Goal: Task Accomplishment & Management: Complete application form

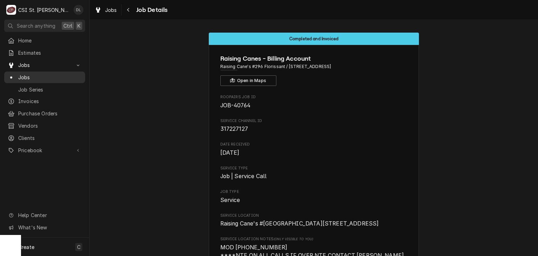
click at [27, 74] on span "Jobs" at bounding box center [49, 77] width 63 height 7
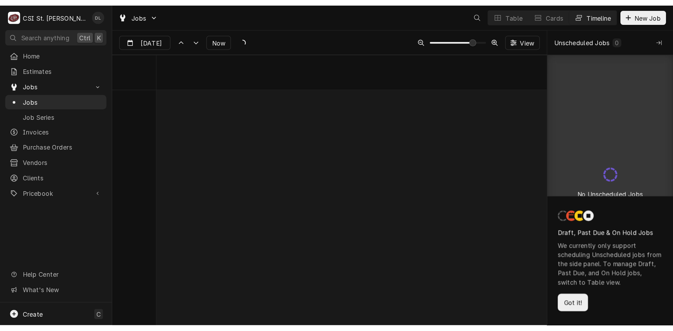
scroll to position [4013, 0]
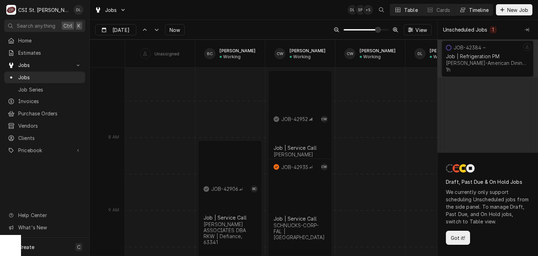
click at [407, 9] on div "Table" at bounding box center [412, 9] width 14 height 7
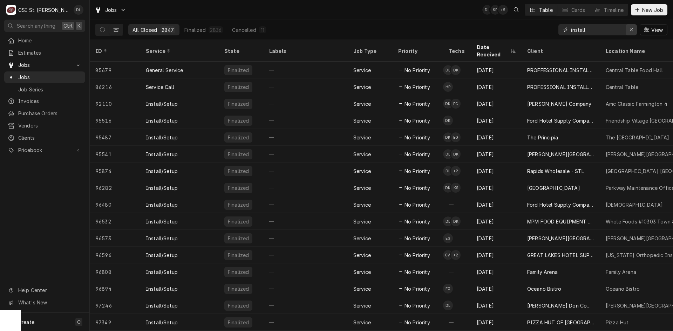
click at [538, 30] on icon "Erase input" at bounding box center [632, 29] width 4 height 5
click at [538, 31] on input "Dynamic Content Wrapper" at bounding box center [604, 29] width 66 height 11
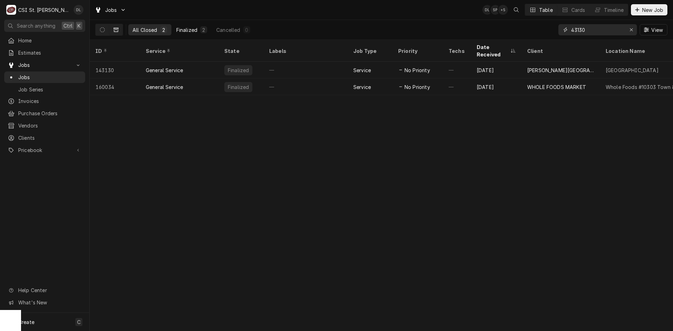
type input "43130"
click at [196, 30] on div "Finalized" at bounding box center [186, 29] width 21 height 7
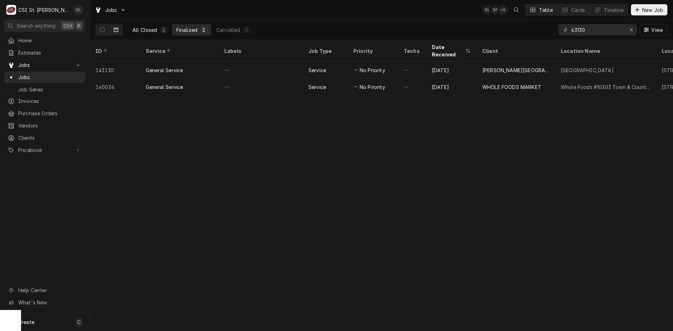
click at [152, 30] on div "All Closed" at bounding box center [145, 29] width 25 height 7
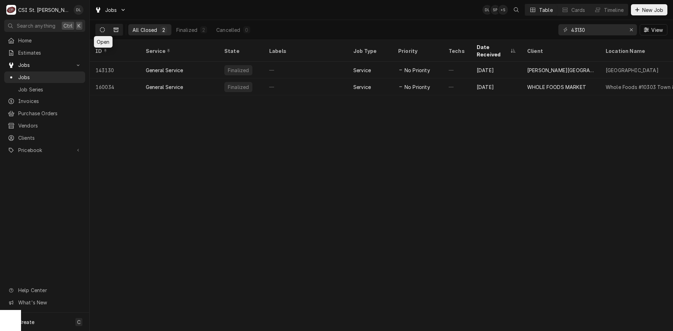
click at [104, 27] on icon "Dynamic Content Wrapper" at bounding box center [102, 29] width 5 height 5
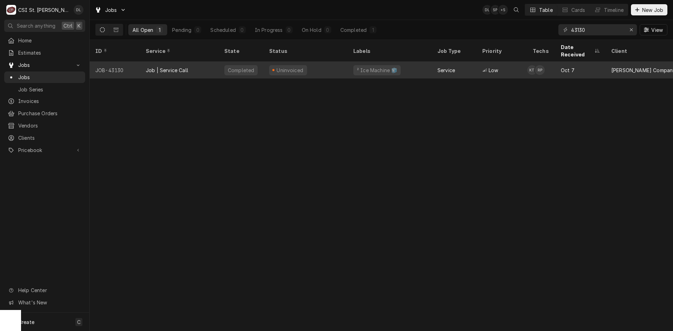
click at [321, 62] on div "Uninvoiced" at bounding box center [306, 70] width 84 height 17
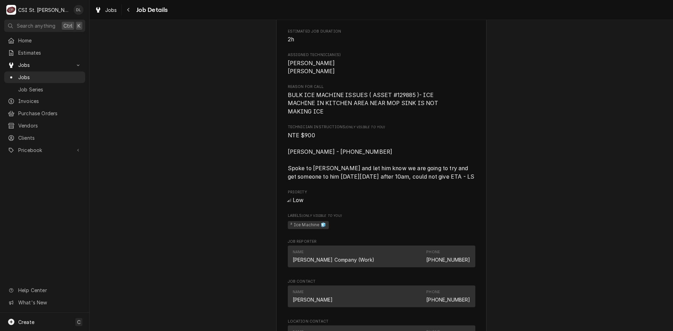
scroll to position [70, 0]
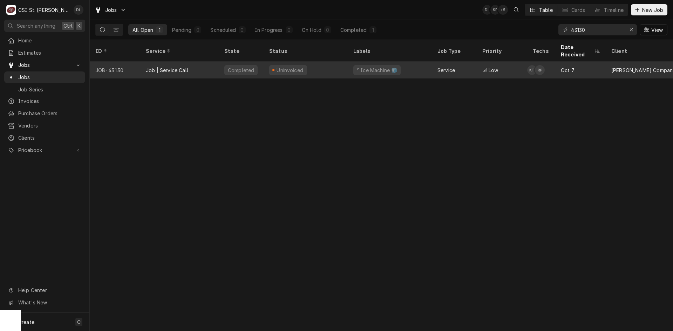
click at [421, 63] on div "² Ice Machine 🧊" at bounding box center [390, 70] width 84 height 17
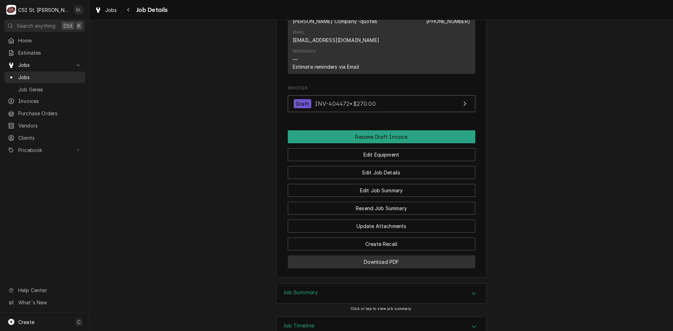
scroll to position [875, 0]
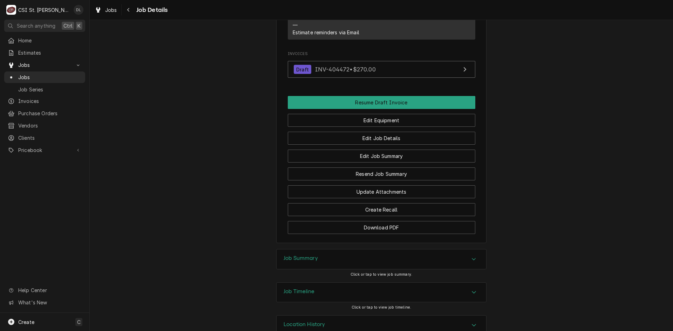
click at [472, 257] on icon "Accordion Header" at bounding box center [473, 260] width 5 height 6
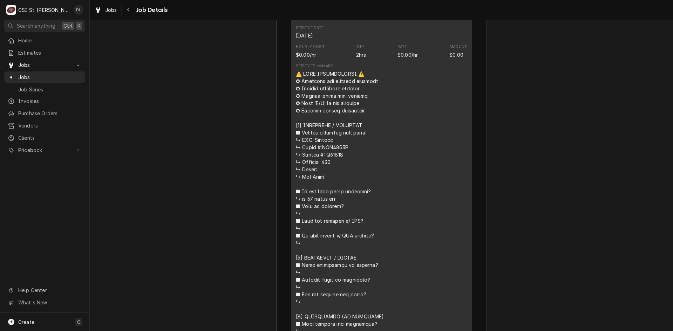
scroll to position [1576, 0]
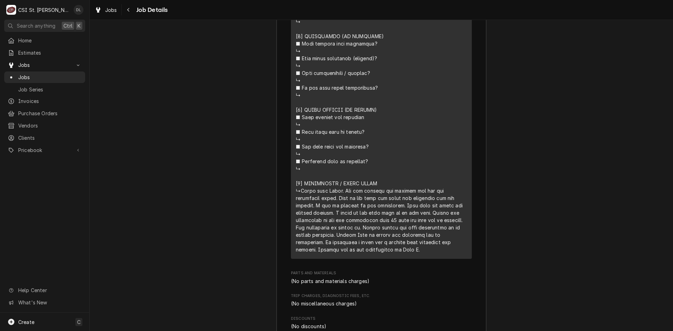
drag, startPoint x: 421, startPoint y: 232, endPoint x: 291, endPoint y: 173, distance: 143.3
copy div "⚠️ LORE IPSUMDOLORSI ⚠️ ✪ Ametcons adi elitsedd eiusmodt ✪ Incidid utlabore etd…"
click at [30, 50] on span "Estimates" at bounding box center [49, 52] width 63 height 7
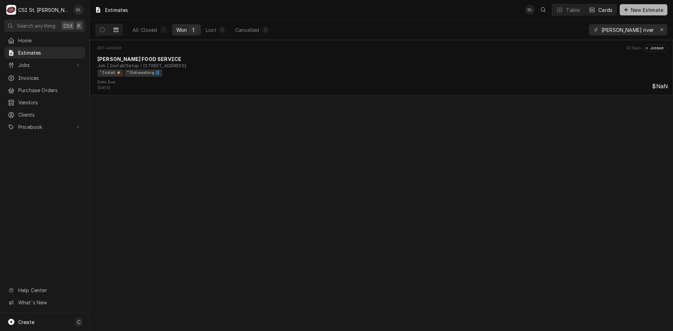
click at [631, 6] on span "New Estimate" at bounding box center [647, 9] width 35 height 7
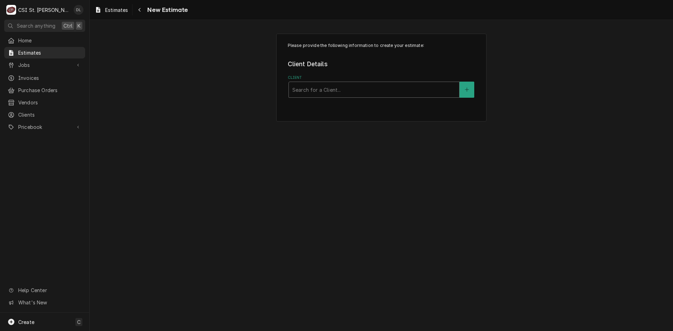
click at [351, 89] on div "Client" at bounding box center [373, 89] width 163 height 13
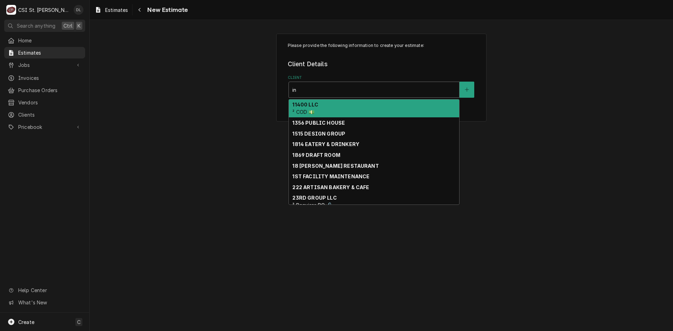
type input "i"
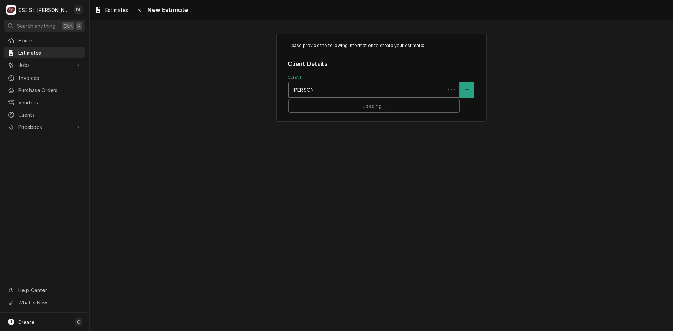
type input "edward don"
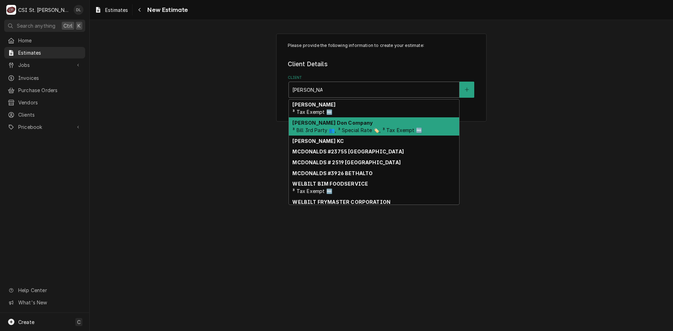
click at [348, 127] on div "Edward Don Company ³ Bill 3rd Party 👥, ³ Special Rate 🏷️, ³ Tax Exempt 🆓" at bounding box center [374, 126] width 170 height 18
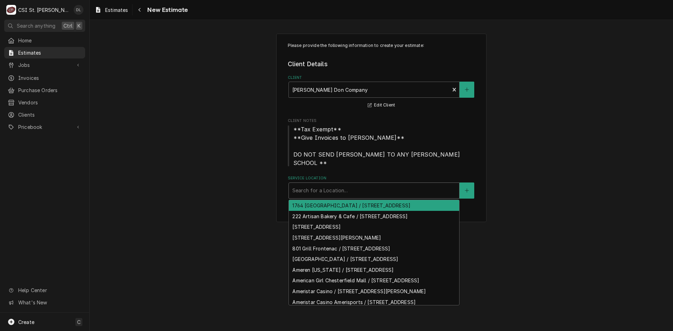
click at [343, 193] on div "Service Location" at bounding box center [373, 190] width 163 height 13
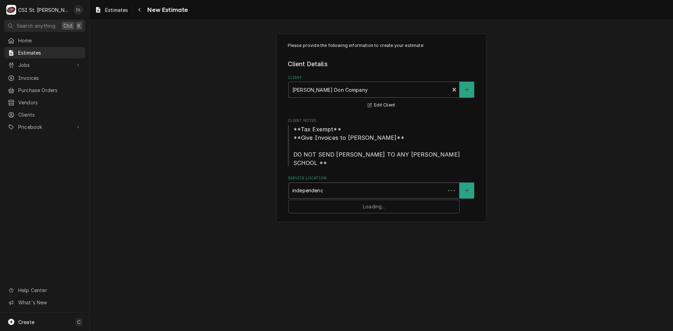
type input "independence"
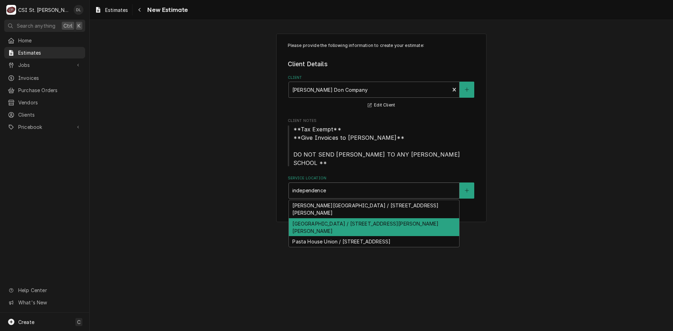
click at [361, 225] on div "Independence Elementary / 4800 Meadows Pkwy, Weldon Spring, MO 63304" at bounding box center [374, 227] width 170 height 18
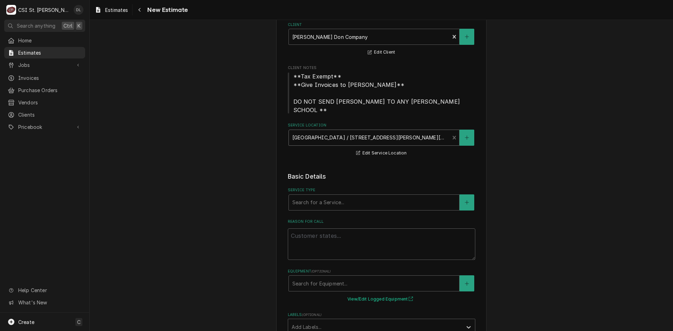
scroll to position [140, 0]
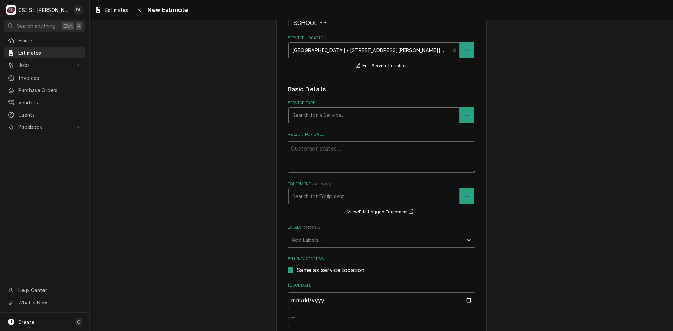
click at [332, 116] on div "Service Type" at bounding box center [373, 115] width 163 height 13
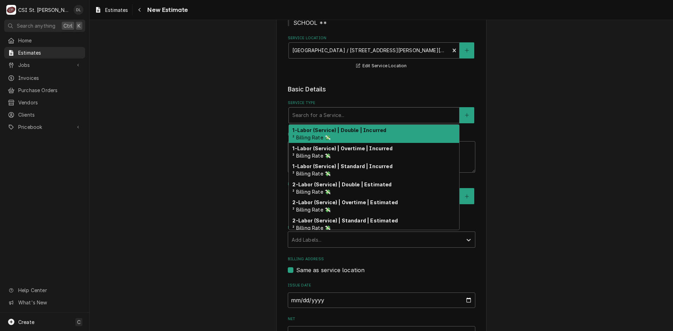
type textarea "x"
type input "i"
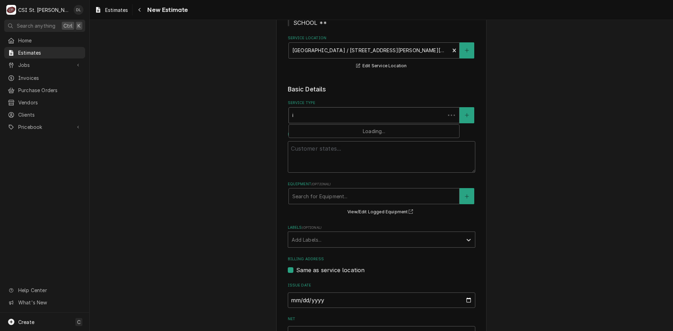
type textarea "x"
type input "ins"
type textarea "x"
type input "inst"
type textarea "x"
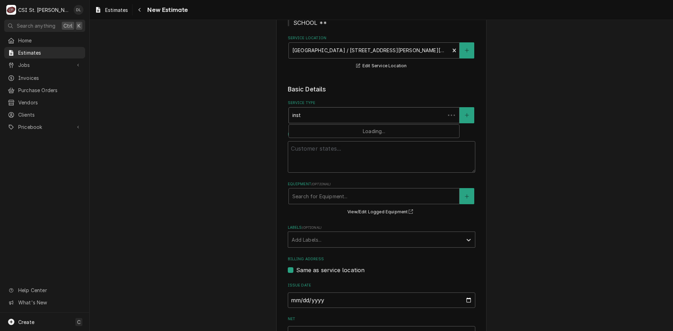
type input "insta"
type textarea "x"
type input "instal"
type textarea "x"
type input "install"
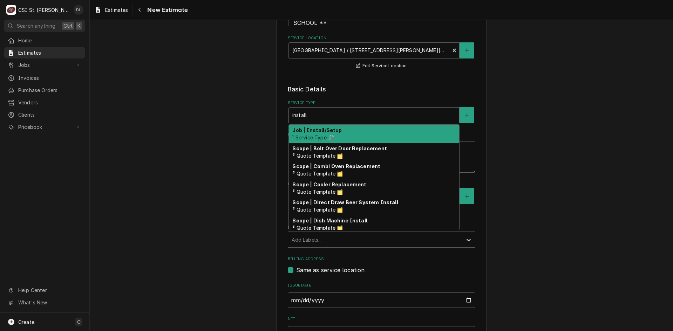
click at [326, 139] on span "¹ Service Type 🛠️" at bounding box center [313, 138] width 42 height 6
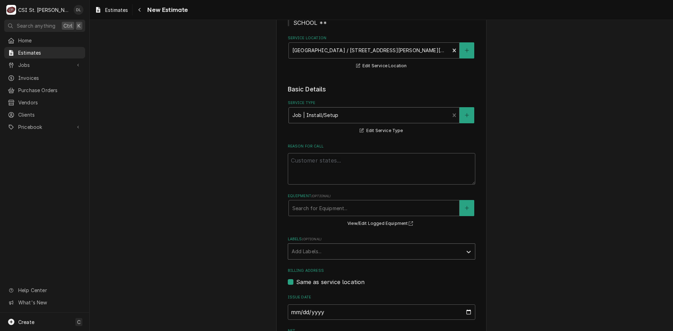
click at [428, 244] on div "Add Labels..." at bounding box center [375, 251] width 174 height 15
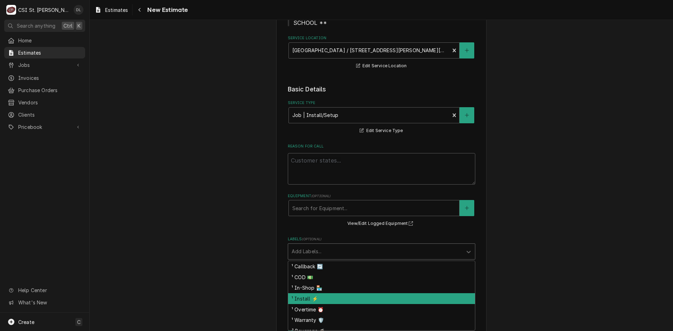
click at [311, 301] on div "¹ Install ⚡️" at bounding box center [381, 298] width 187 height 11
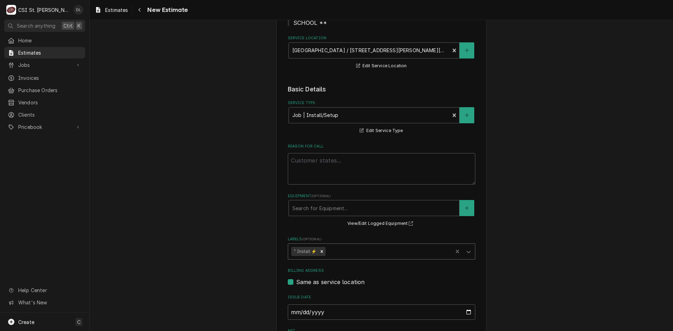
type textarea "x"
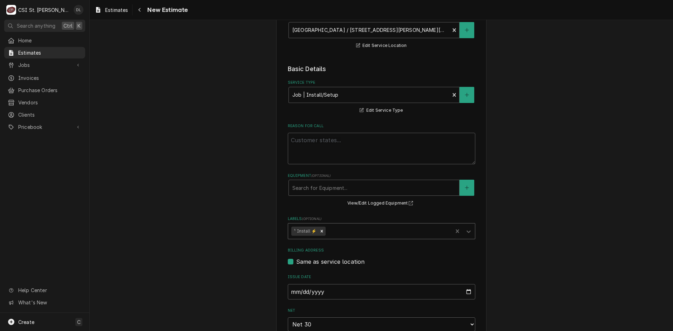
scroll to position [175, 0]
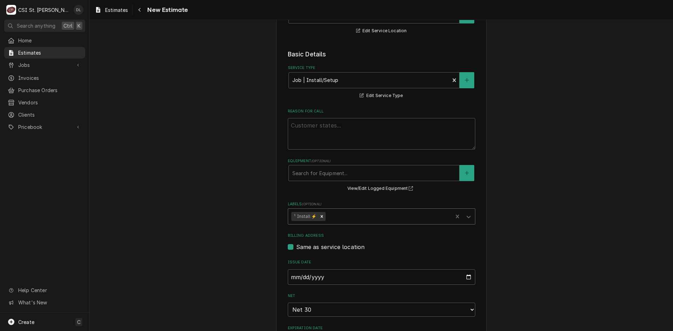
click at [359, 220] on div "Labels" at bounding box center [388, 216] width 122 height 13
click at [635, 177] on div "Please provide the following information to create your estimate: Client Detail…" at bounding box center [381, 323] width 583 height 942
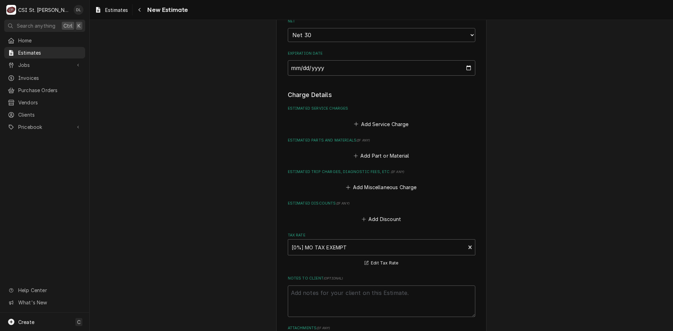
scroll to position [456, 0]
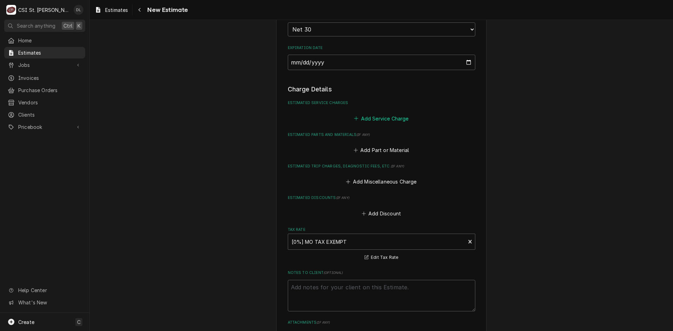
click at [353, 121] on button "Add Service Charge" at bounding box center [381, 119] width 57 height 10
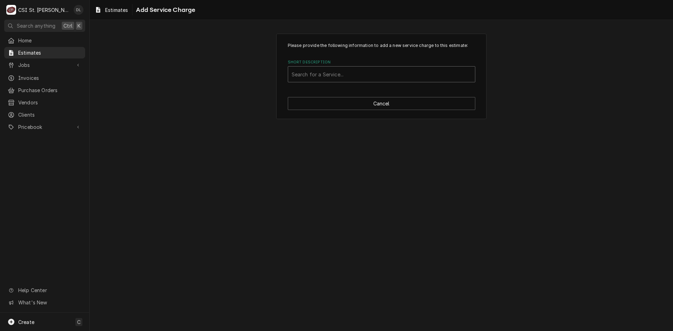
click at [347, 74] on div "Short Description" at bounding box center [382, 74] width 180 height 13
type input "scope bolt"
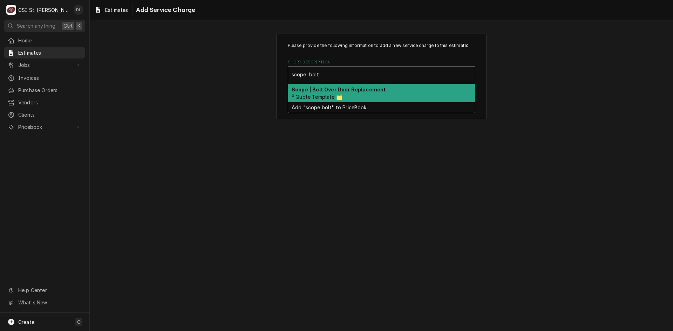
click at [352, 93] on div "Scope | Bolt Over Door Replacement ³ Quote Template 🗂️" at bounding box center [381, 93] width 187 height 18
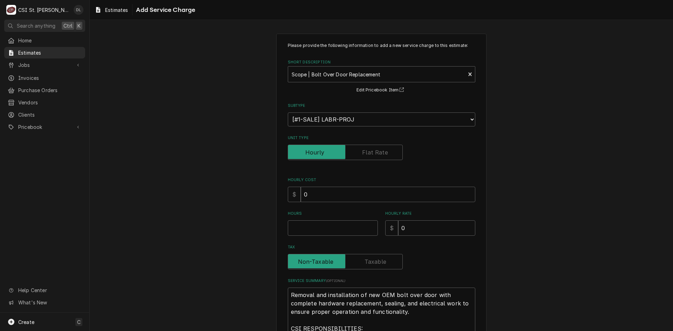
type textarea "x"
drag, startPoint x: 369, startPoint y: 155, endPoint x: 374, endPoint y: 156, distance: 4.2
click at [371, 155] on label "Unit Type" at bounding box center [345, 152] width 115 height 15
click at [371, 155] on input "Unit Type" at bounding box center [345, 152] width 109 height 15
checkbox input "true"
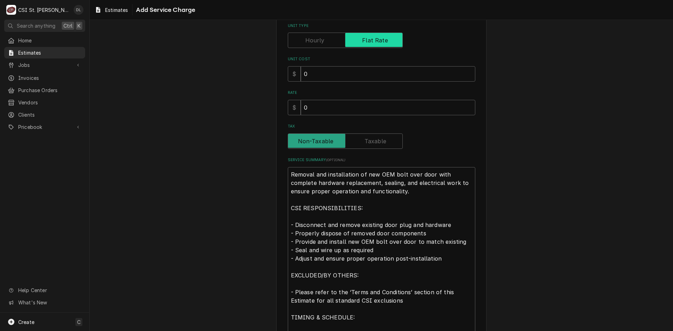
scroll to position [174, 0]
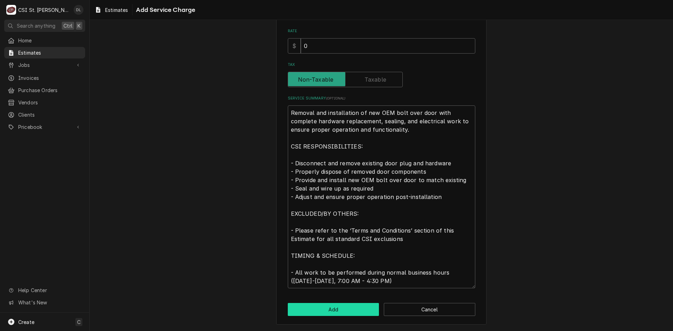
click at [331, 308] on button "Add" at bounding box center [333, 309] width 91 height 13
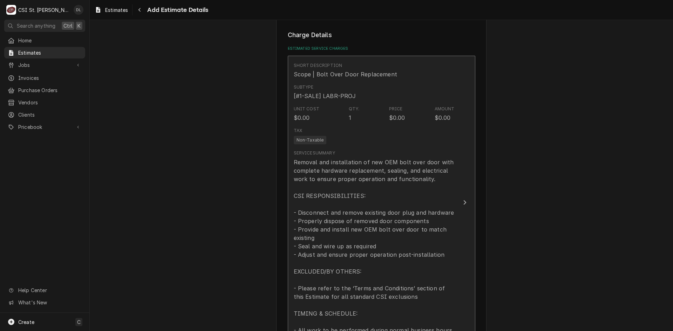
type textarea "x"
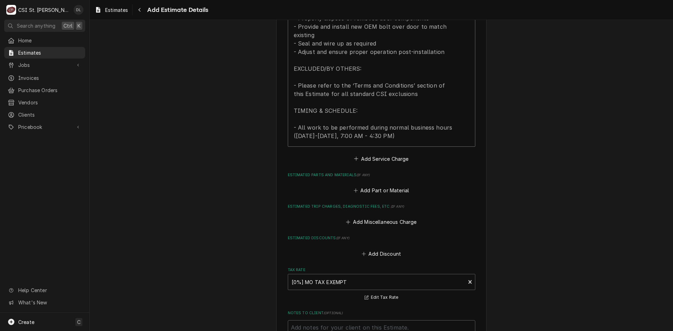
scroll to position [763, 0]
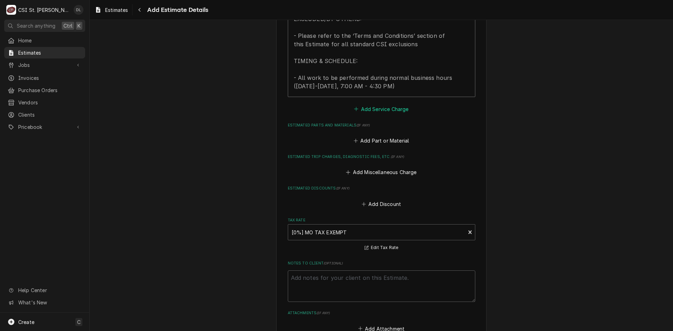
click at [353, 106] on button "Add Service Charge" at bounding box center [381, 109] width 57 height 10
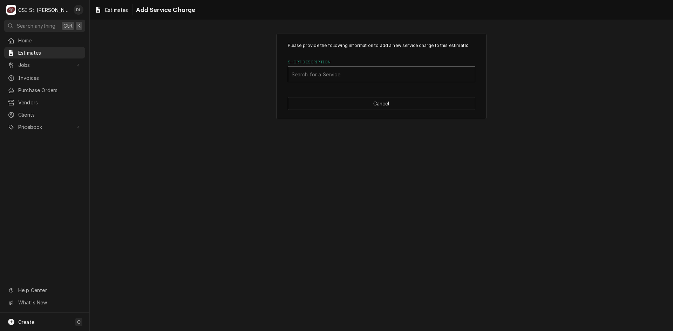
click at [341, 70] on div "Short Description" at bounding box center [382, 74] width 180 height 13
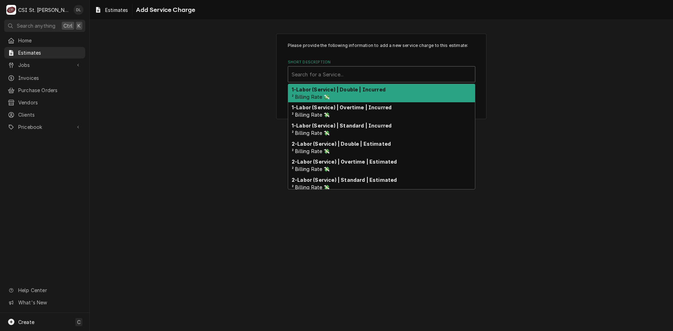
type input "o"
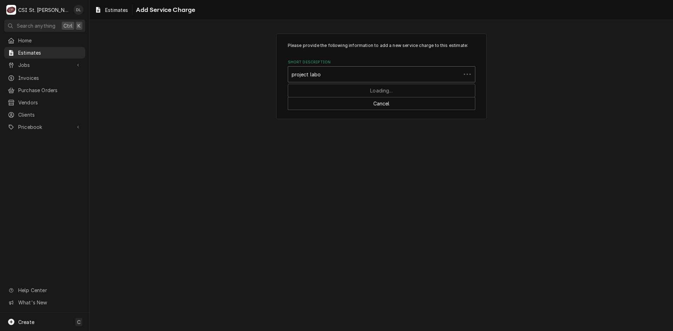
type input "project labor"
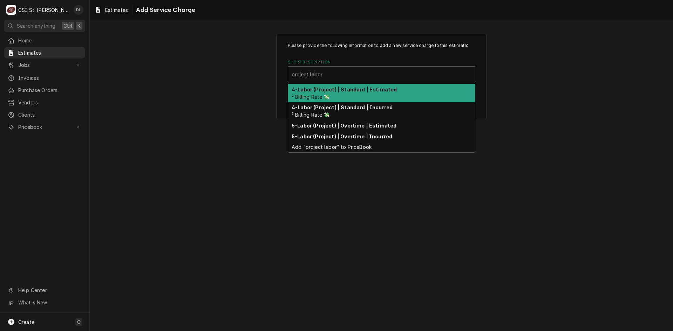
click at [348, 93] on div "4-Labor (Project) | Standard | Estimated ² Billing Rate 💸" at bounding box center [381, 93] width 187 height 18
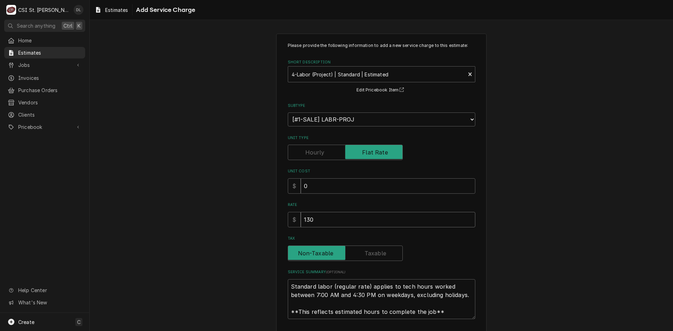
drag, startPoint x: 300, startPoint y: 225, endPoint x: 232, endPoint y: 228, distance: 68.1
click at [233, 228] on div "Please provide the following information to add a new service charge to this es…" at bounding box center [381, 194] width 583 height 335
type textarea "x"
type input "2"
type textarea "x"
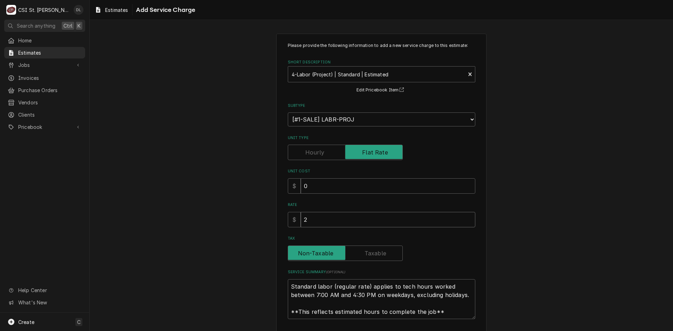
type input "22"
type textarea "x"
type input "228"
type textarea "x"
type input "2280"
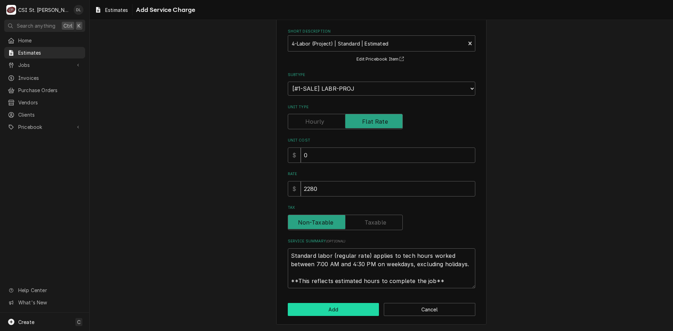
click at [339, 314] on button "Add" at bounding box center [333, 309] width 91 height 13
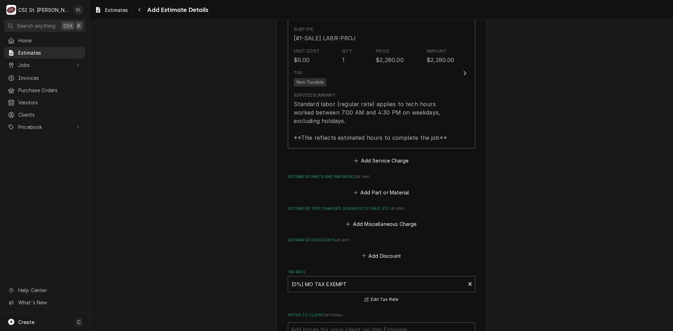
type textarea "x"
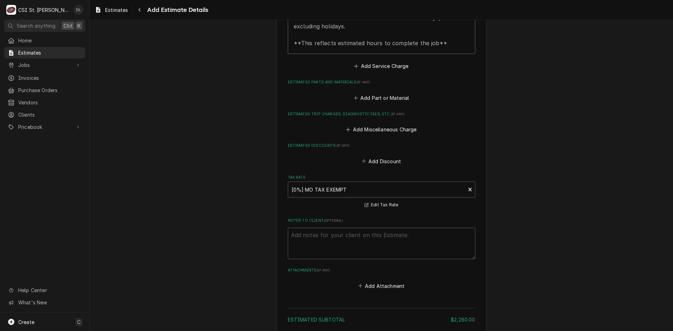
scroll to position [950, 0]
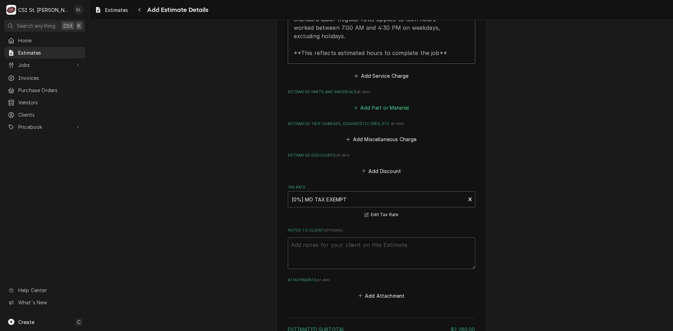
click at [354, 106] on icon "Estimated Parts and Materials" at bounding box center [356, 108] width 4 height 5
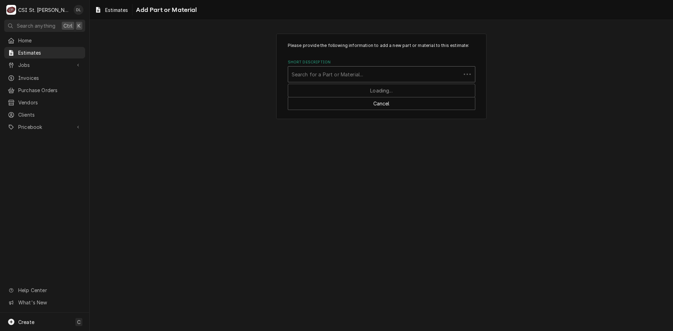
click at [324, 72] on div "Short Description" at bounding box center [375, 74] width 166 height 13
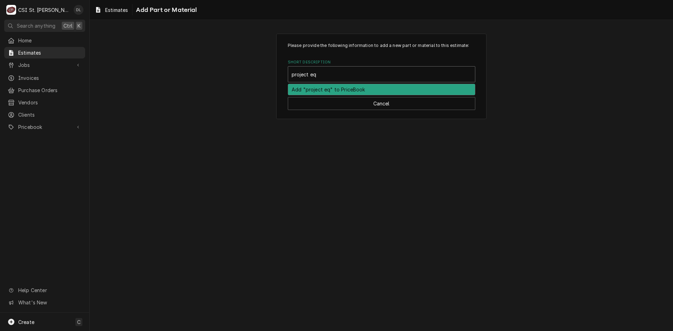
type input "project equ"
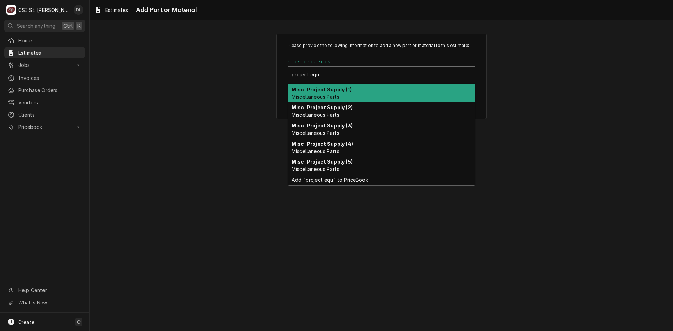
click at [322, 88] on strong "Misc. Project Supply (1)" at bounding box center [322, 90] width 60 height 6
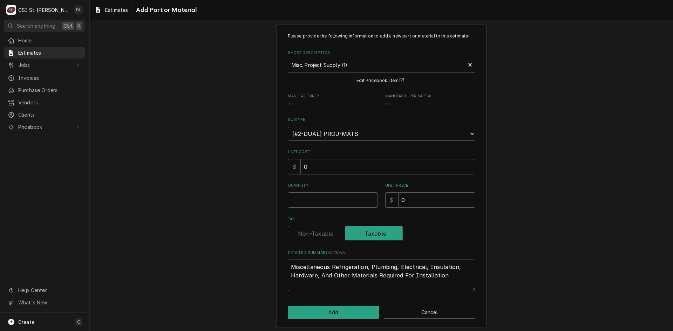
scroll to position [12, 0]
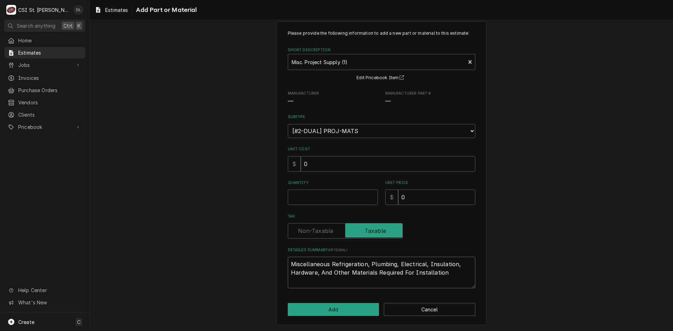
drag, startPoint x: 445, startPoint y: 279, endPoint x: 246, endPoint y: 262, distance: 199.9
click at [246, 262] on div "Please provide the following information to add a new part or material to this …" at bounding box center [381, 173] width 583 height 316
type textarea "x"
type textarea "B"
type textarea "x"
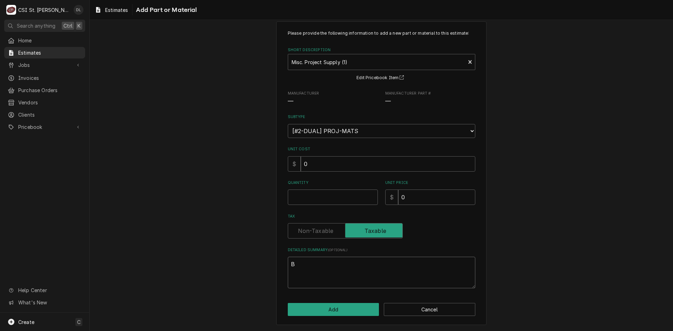
type textarea "Bo"
type textarea "x"
type textarea "Bol"
type textarea "x"
type textarea "Bolt"
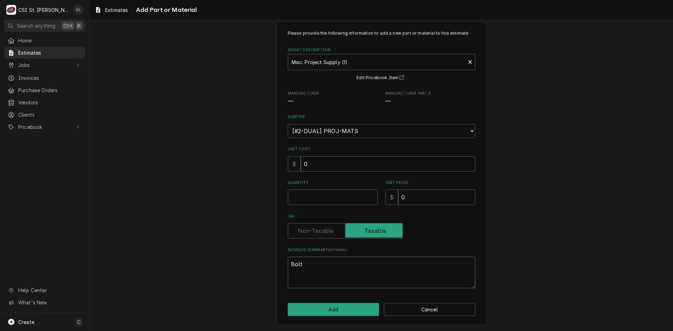
type textarea "x"
type textarea "Bolt"
type textarea "x"
type textarea "Bolt o"
type textarea "x"
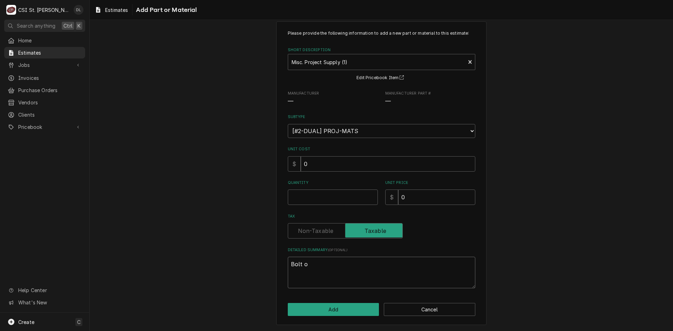
type textarea "Bolt ov"
type textarea "x"
type textarea "Bolt ove"
type textarea "x"
type textarea "Bolt over"
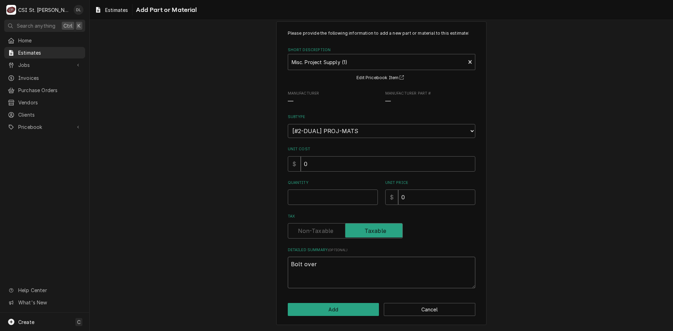
type textarea "x"
type textarea "Bolt over"
type textarea "x"
type textarea "Bolt over d"
type textarea "x"
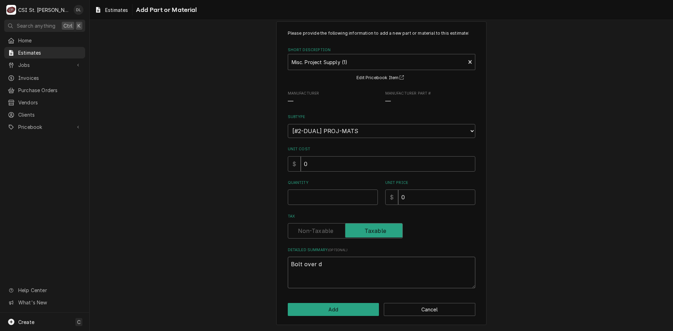
type textarea "Bolt over do"
type textarea "x"
type textarea "Bolt over doo"
type textarea "x"
type textarea "Bolt over door"
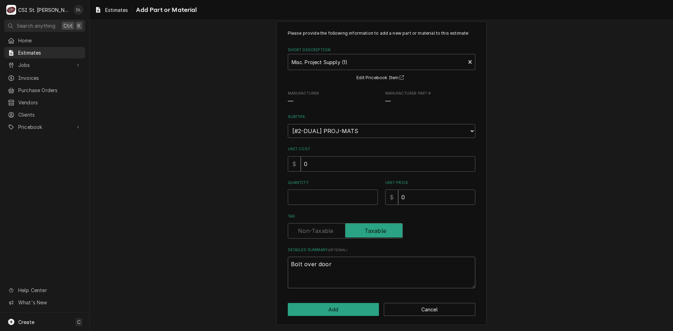
type textarea "x"
type textarea "Bolt over door"
click at [306, 203] on input "Quantity" at bounding box center [333, 197] width 90 height 15
type textarea "x"
type input "1"
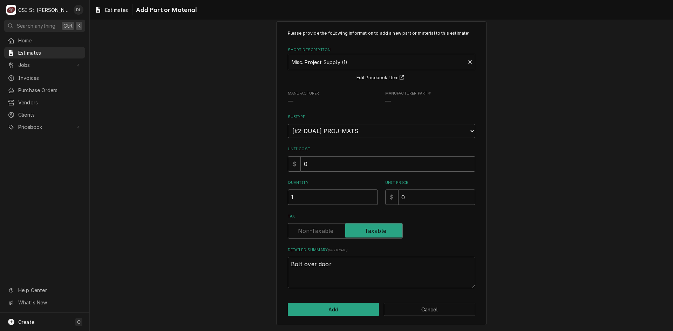
type textarea "x"
type input "1"
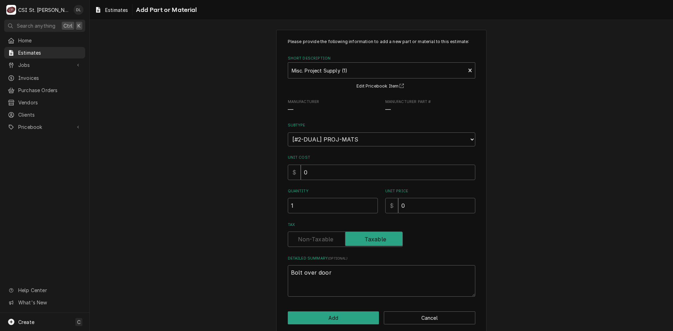
scroll to position [0, 0]
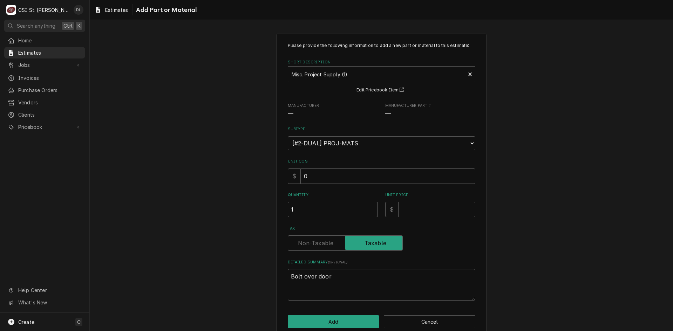
type textarea "x"
type input "10"
type textarea "x"
type input "16"
type textarea "x"
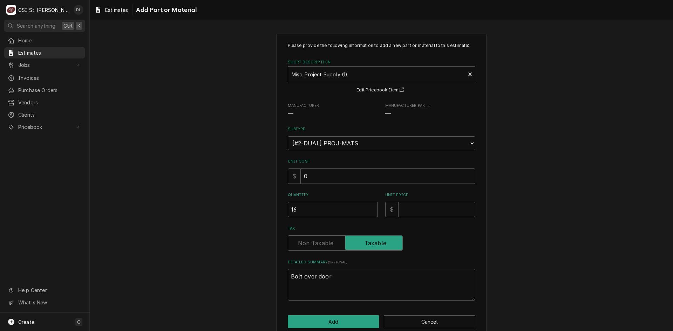
type input "162"
type textarea "x"
type input "1628"
type textarea "x"
type input "16281"
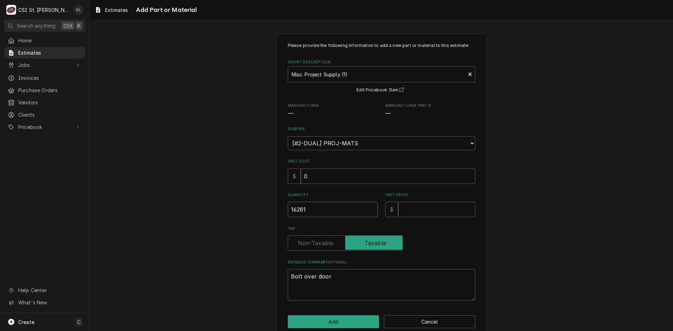
type textarea "x"
type input "16281.2"
type textarea "x"
type input "16281.25"
drag, startPoint x: 325, startPoint y: 208, endPoint x: 187, endPoint y: 228, distance: 139.3
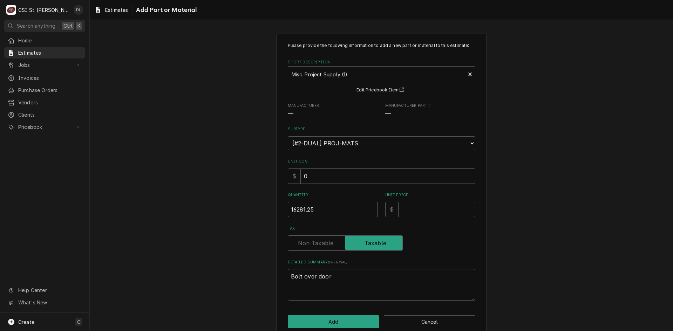
click at [187, 228] on div "Please provide the following information to add a new part or material to this …" at bounding box center [381, 185] width 583 height 316
type textarea "x"
type input "7"
type textarea "x"
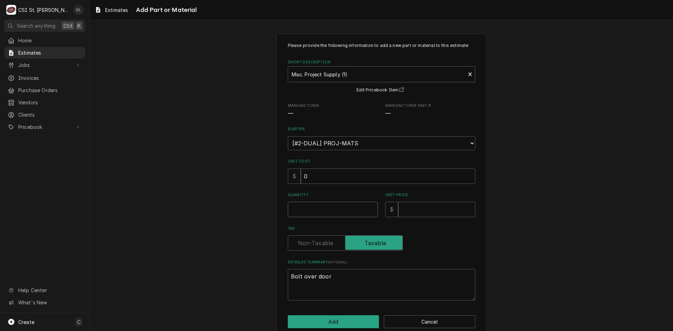
type input "1"
type textarea "x"
type input "5"
type textarea "x"
type input "59"
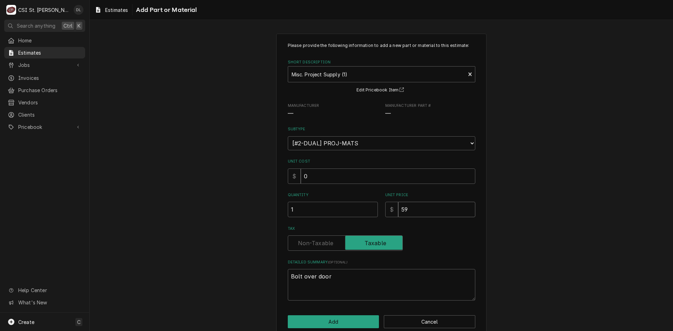
type textarea "x"
type input "591"
type textarea "x"
type input "5911"
type textarea "x"
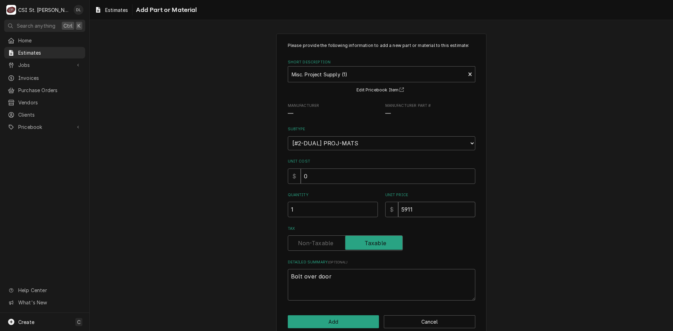
type input "5911.7"
type textarea "x"
type input "5911.74"
type textarea "x"
type input "5911.746"
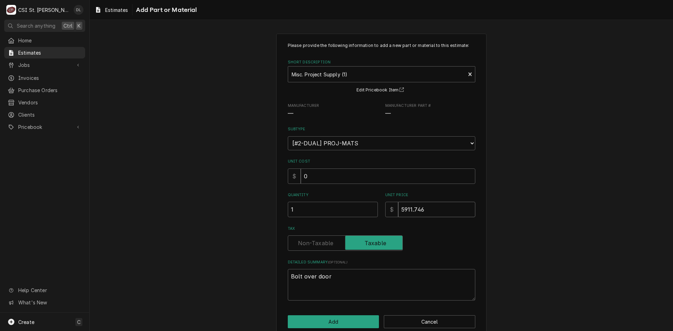
type textarea "x"
type input "5911.74"
type textarea "x"
type input "5911.7"
type textarea "x"
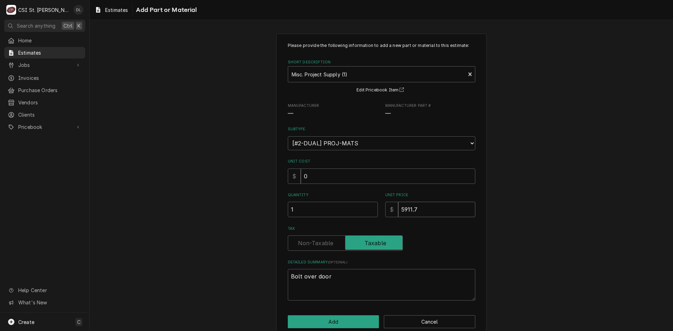
type input "5911.76"
type textarea "x"
type input "5911.76"
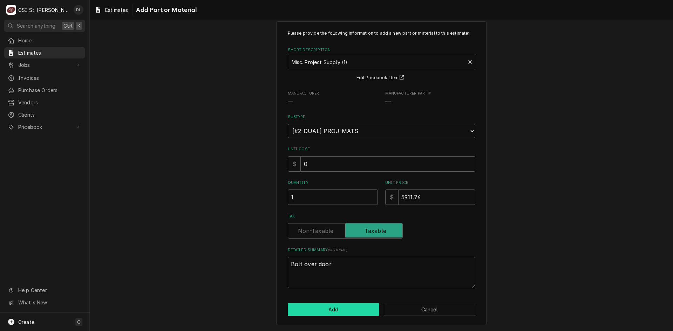
click at [335, 307] on button "Add" at bounding box center [333, 309] width 91 height 13
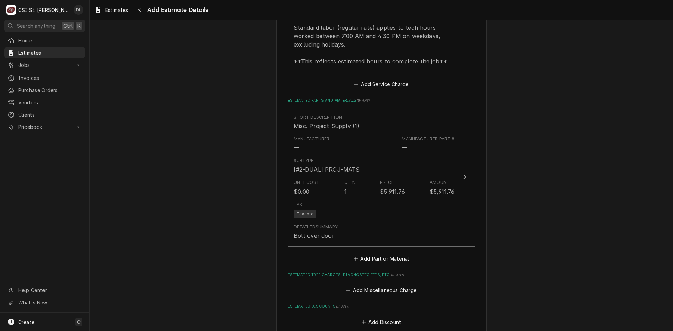
scroll to position [985, 0]
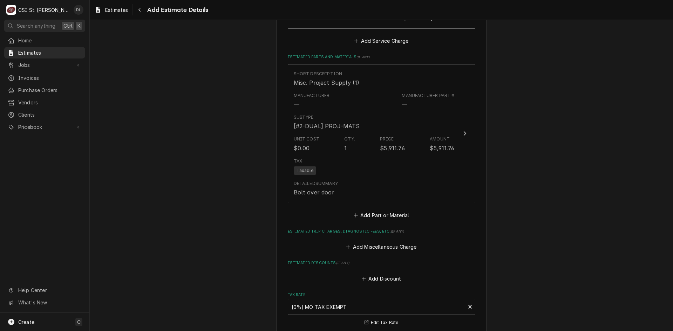
type textarea "x"
click at [352, 211] on button "Add Part or Material" at bounding box center [381, 215] width 58 height 10
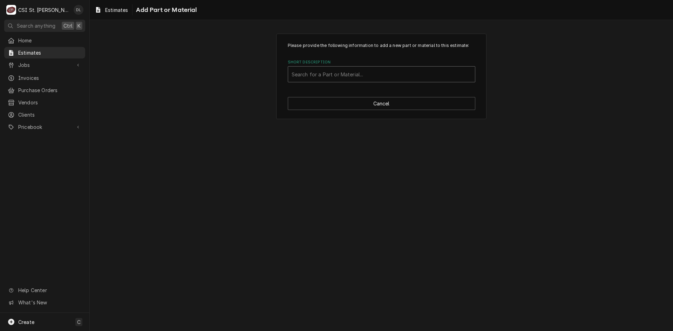
click at [332, 69] on div "Short Description" at bounding box center [382, 74] width 180 height 13
type input "project mat"
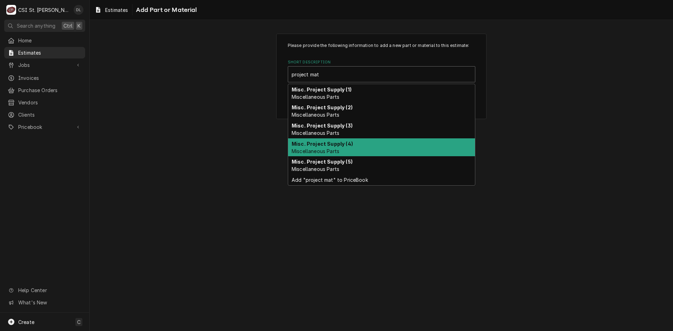
click at [322, 146] on strong "Misc. Project Supply (4)" at bounding box center [322, 144] width 61 height 6
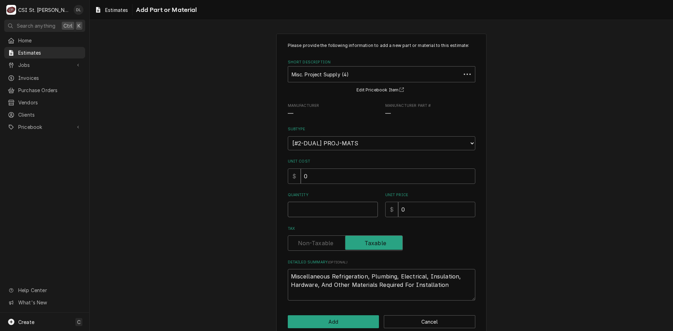
click at [321, 212] on input "Quantity" at bounding box center [333, 209] width 90 height 15
type textarea "x"
type input "1"
type textarea "x"
type input "2"
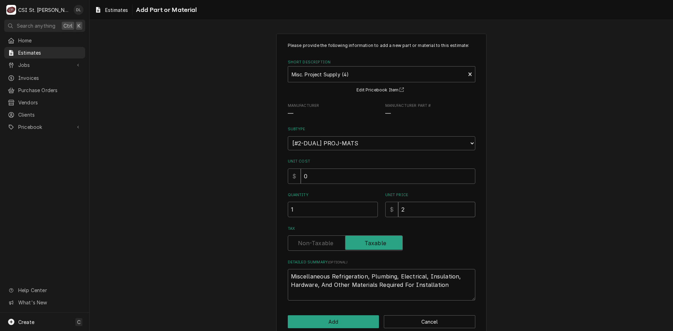
type textarea "x"
type input "20"
type textarea "x"
type input "200"
type textarea "x"
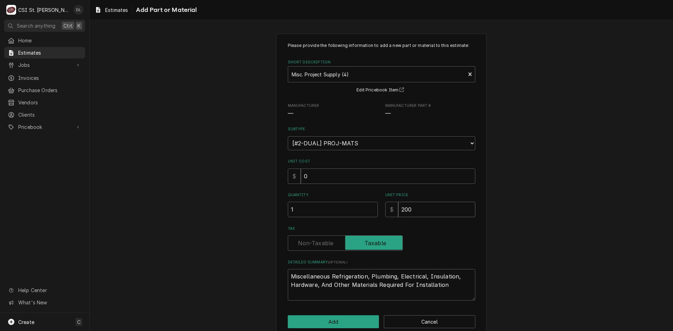
type input "20"
type textarea "x"
type input "2"
type textarea "x"
type input "25"
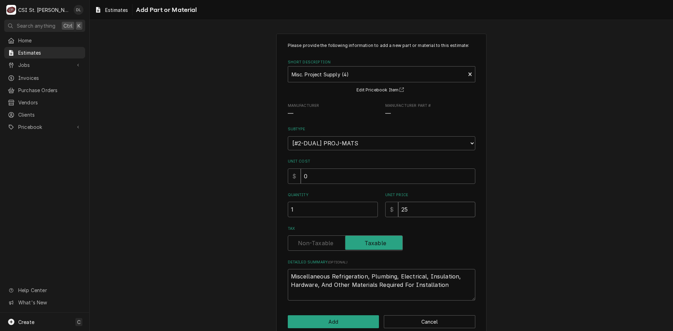
type textarea "x"
type input "250"
type textarea "x"
type input "250"
click at [328, 324] on button "Add" at bounding box center [333, 322] width 91 height 13
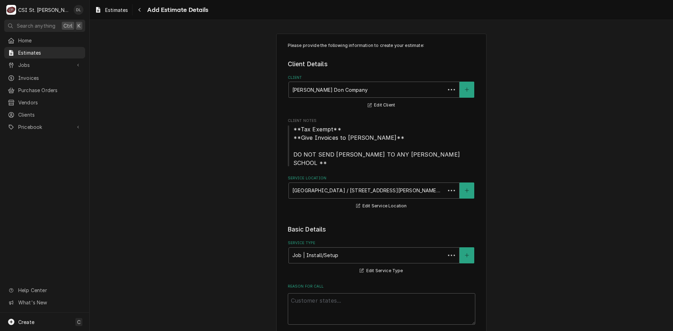
scroll to position [1020, 0]
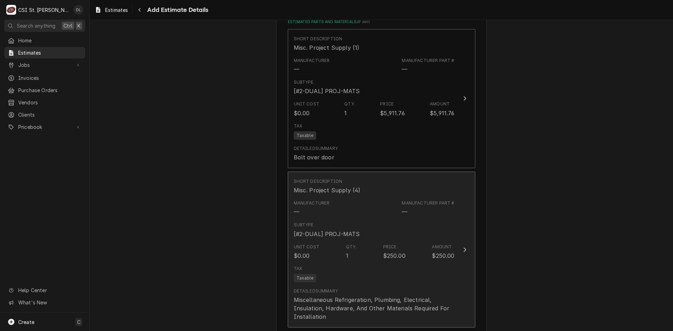
type textarea "x"
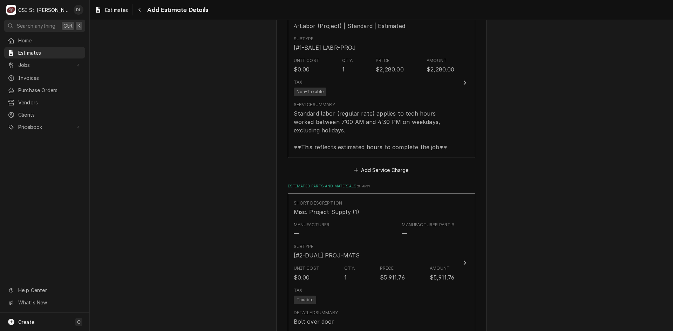
scroll to position [1091, 0]
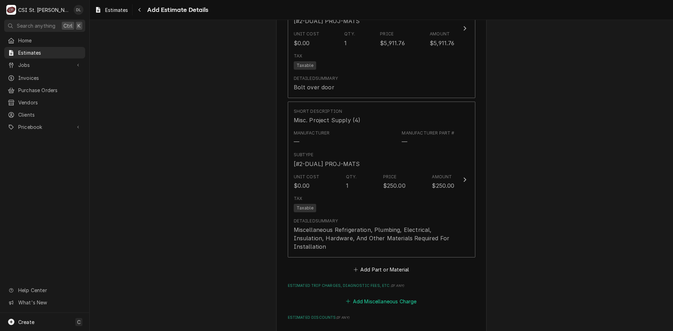
click at [346, 303] on icon "Estimated Trip Charges, Diagnostic Fees, etc." at bounding box center [348, 301] width 4 height 5
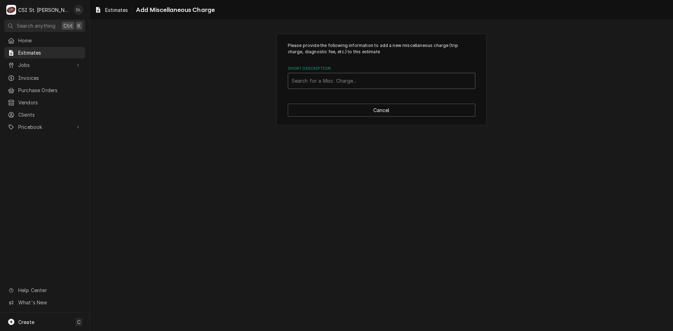
click at [327, 84] on div "Short Description" at bounding box center [382, 81] width 180 height 13
type input "ship"
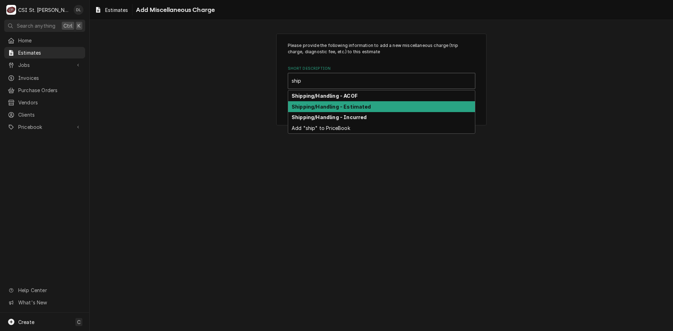
click at [331, 104] on strong "Shipping/Handling - Estimated" at bounding box center [332, 107] width 80 height 6
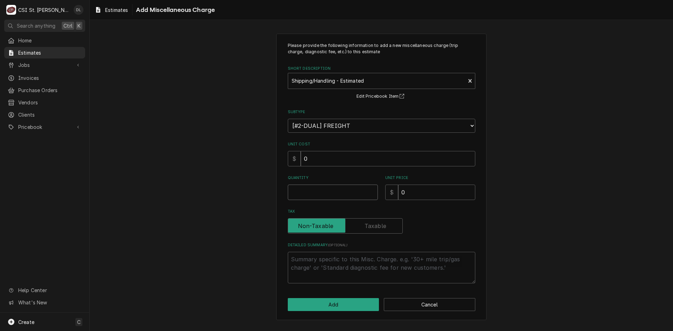
click at [320, 190] on input "Quantity" at bounding box center [333, 192] width 90 height 15
type textarea "x"
type input "1"
type textarea "x"
type input "6"
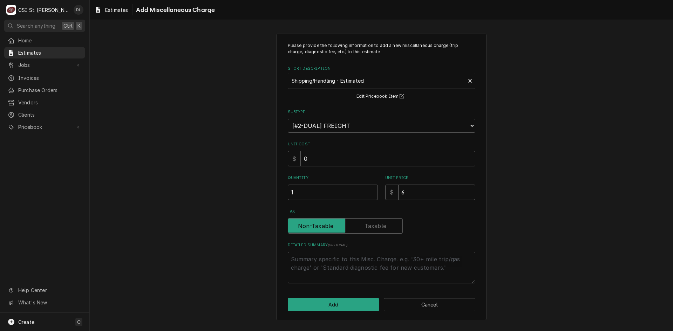
type textarea "x"
type input "60"
type textarea "x"
type input "600"
type textarea "x"
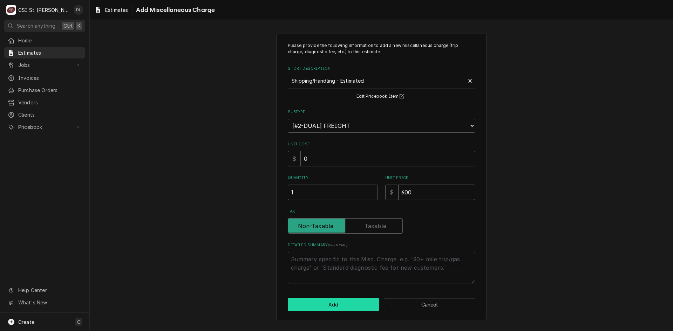
type input "600"
click at [339, 301] on button "Add" at bounding box center [333, 304] width 91 height 13
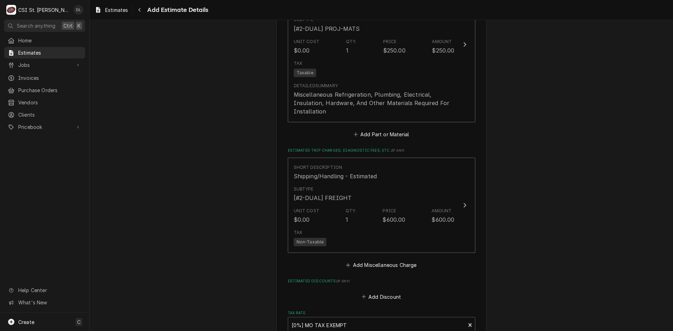
scroll to position [1492, 0]
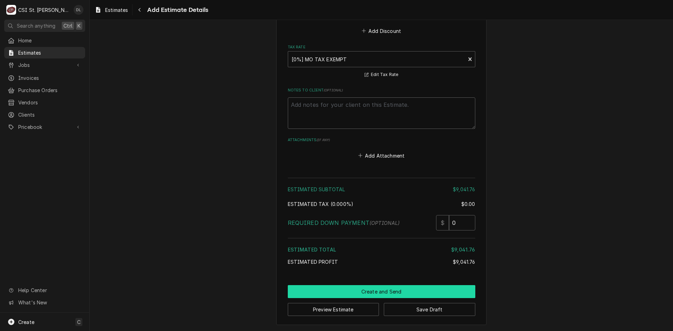
click at [371, 290] on button "Create and Send" at bounding box center [382, 291] width 188 height 13
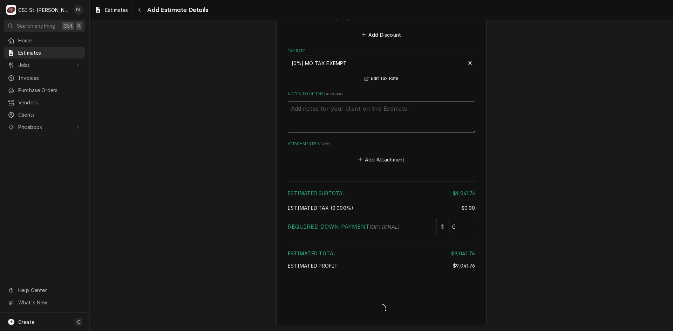
scroll to position [1488, 0]
type textarea "x"
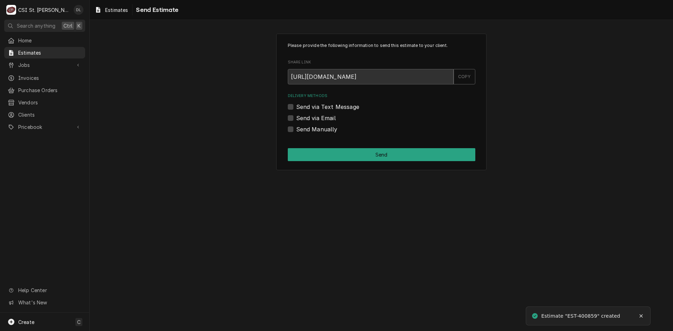
drag, startPoint x: 290, startPoint y: 132, endPoint x: 294, endPoint y: 133, distance: 4.3
click at [296, 132] on label "Send Manually" at bounding box center [316, 129] width 41 height 8
click at [296, 132] on input "Send Manually" at bounding box center [390, 132] width 188 height 15
checkbox input "true"
click at [354, 155] on button "Send" at bounding box center [382, 154] width 188 height 13
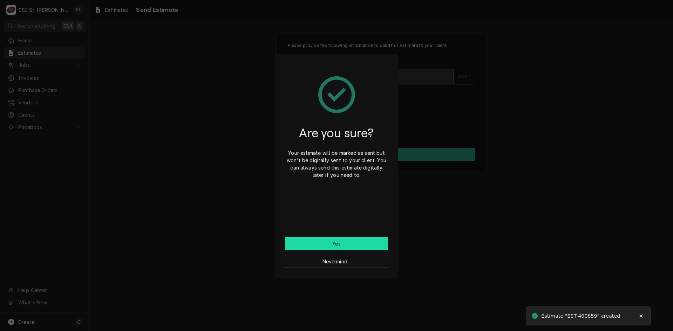
click at [335, 240] on button "Yes" at bounding box center [336, 243] width 103 height 13
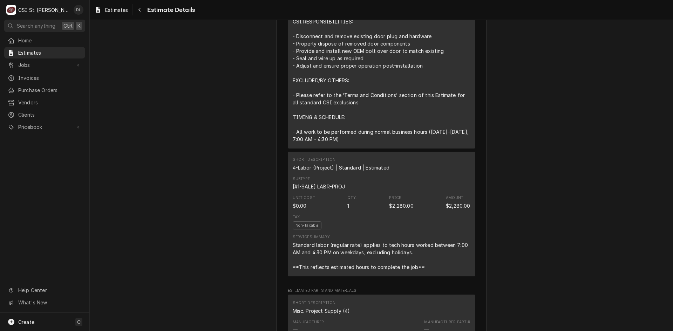
scroll to position [1425, 0]
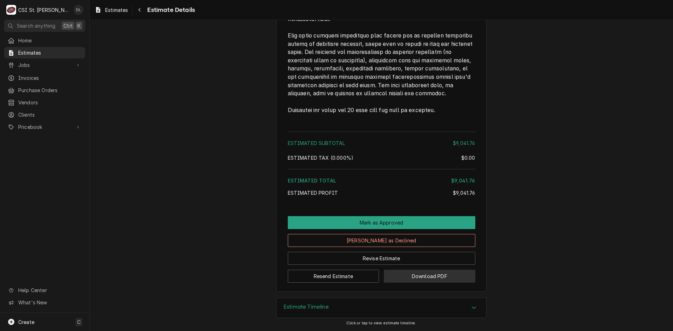
click at [437, 276] on button "Download PDF" at bounding box center [429, 276] width 91 height 13
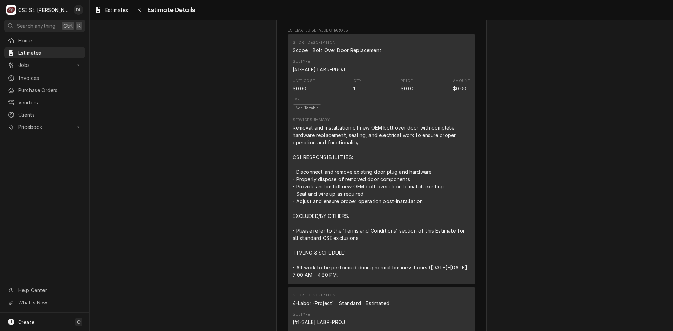
scroll to position [303, 0]
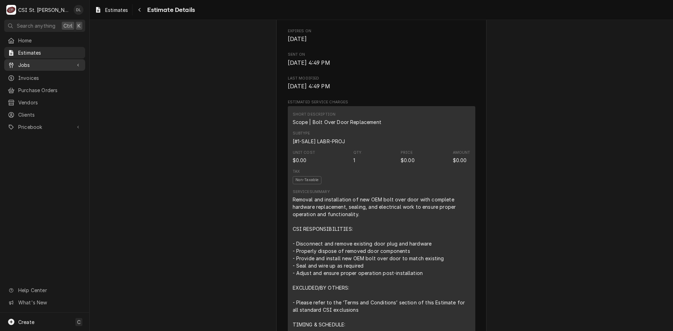
click at [29, 61] on span "Jobs" at bounding box center [44, 64] width 53 height 7
click at [33, 75] on span "Jobs" at bounding box center [49, 77] width 63 height 7
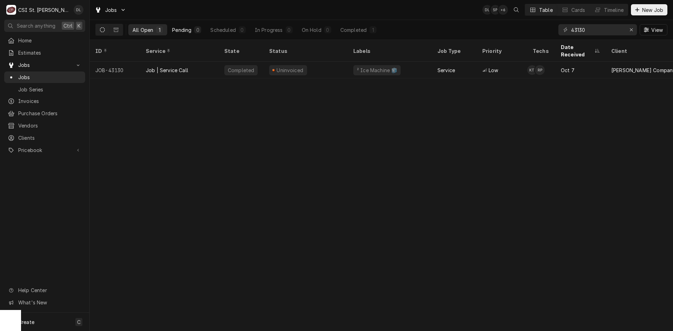
click at [187, 29] on div "Pending" at bounding box center [181, 29] width 19 height 7
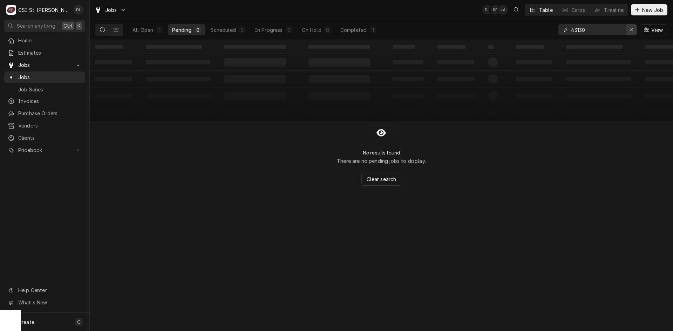
drag, startPoint x: 632, startPoint y: 28, endPoint x: 626, endPoint y: 29, distance: 6.1
click at [631, 28] on icon "Erase input" at bounding box center [632, 29] width 4 height 5
click at [626, 29] on input "Dynamic Content Wrapper" at bounding box center [604, 29] width 66 height 11
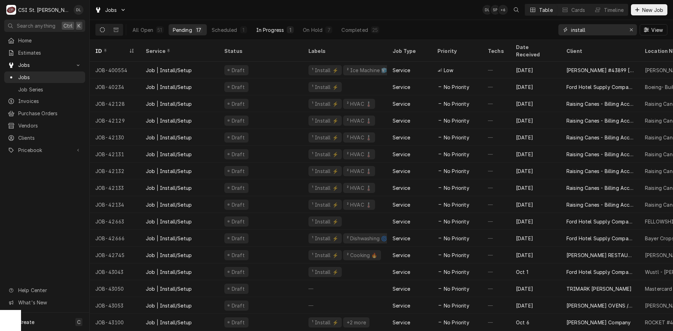
type input "install"
click at [270, 32] on div "In Progress" at bounding box center [270, 29] width 28 height 7
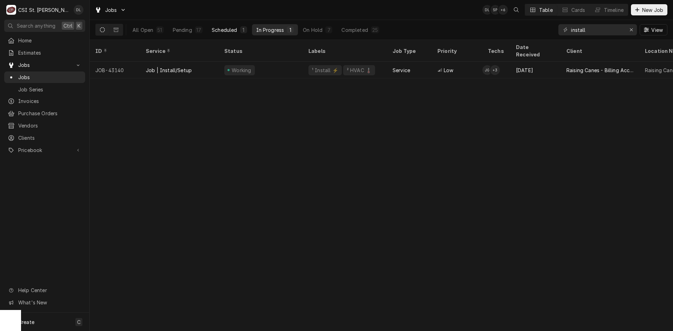
click at [218, 27] on div "Scheduled" at bounding box center [224, 29] width 25 height 7
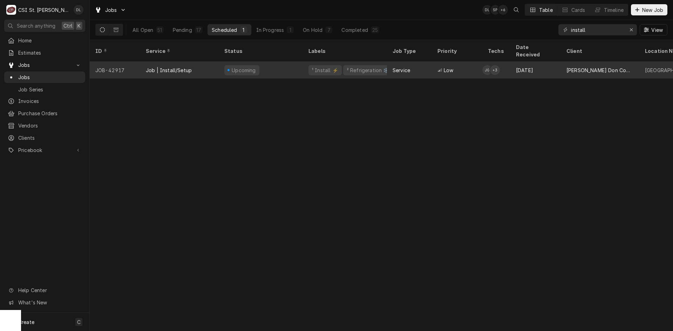
click at [325, 67] on div "¹ Install ⚡️" at bounding box center [325, 70] width 28 height 7
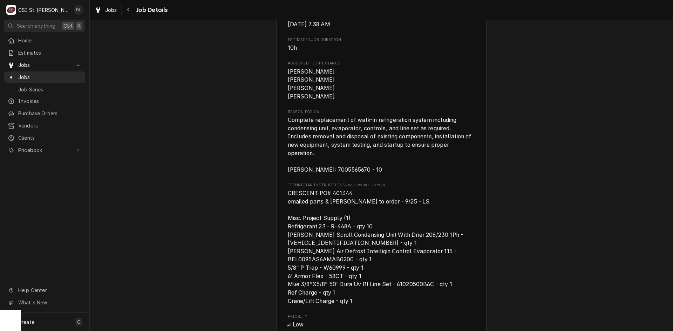
scroll to position [316, 0]
